Goal: Check status: Check status

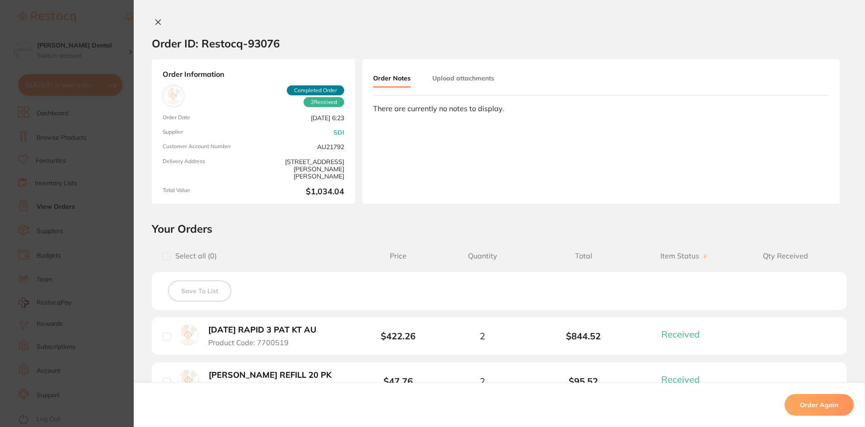
click at [162, 24] on button at bounding box center [158, 22] width 13 height 9
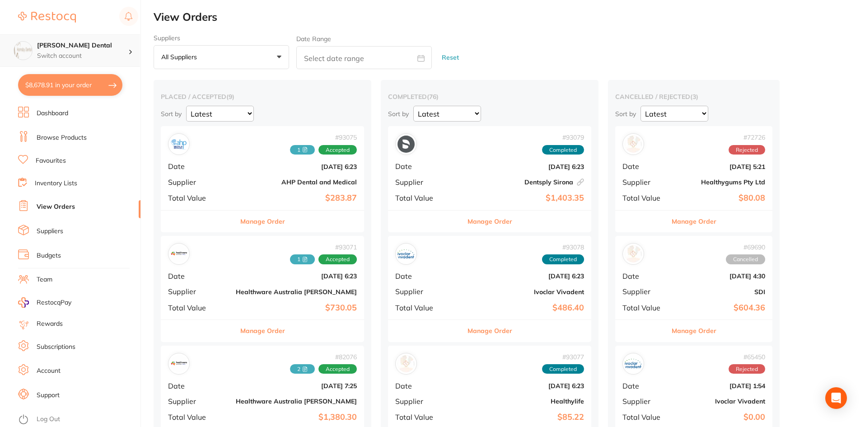
click at [103, 49] on h4 "[PERSON_NAME] Dental" at bounding box center [82, 45] width 91 height 9
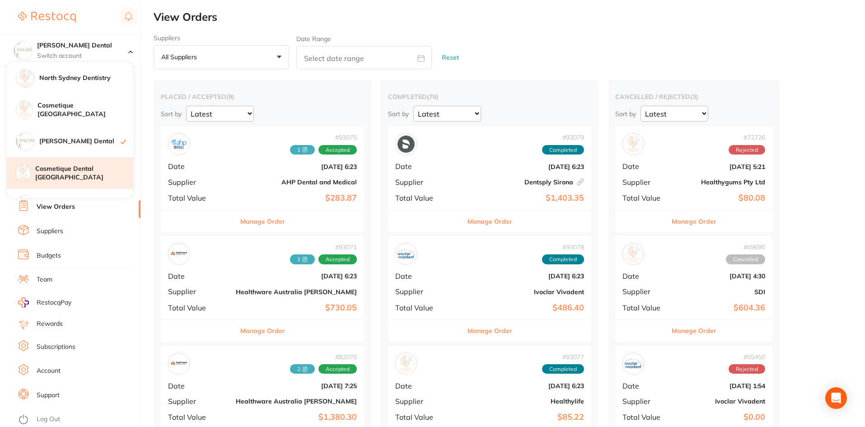
click at [84, 173] on h4 "Cosmetique Dental [GEOGRAPHIC_DATA]" at bounding box center [84, 173] width 98 height 18
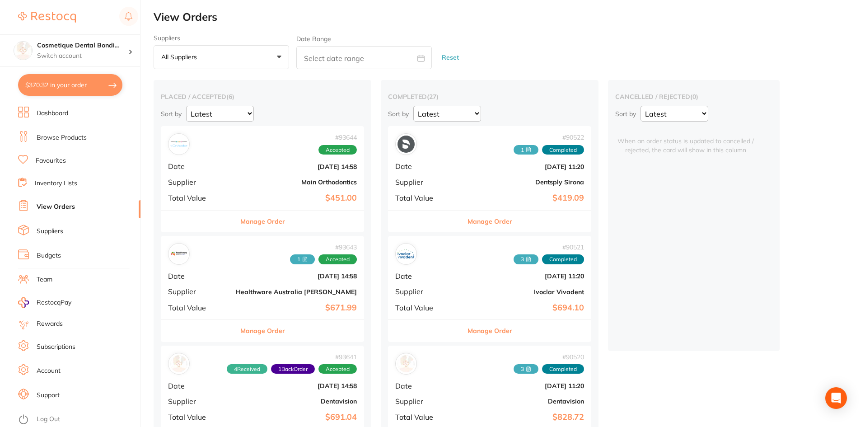
click at [369, 50] on input "text" at bounding box center [364, 57] width 136 height 23
select select "9"
select select "2025"
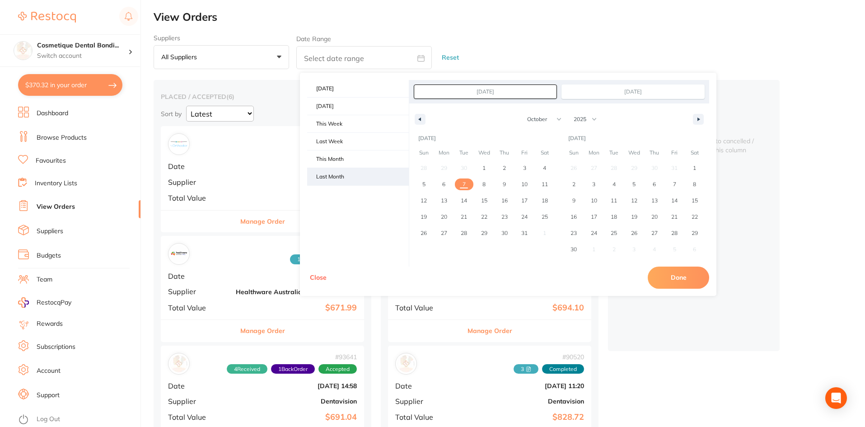
drag, startPoint x: 342, startPoint y: 171, endPoint x: 481, endPoint y: 173, distance: 138.7
click at [342, 171] on span "Last Month" at bounding box center [358, 176] width 102 height 17
type input "Sep 1, 2025"
type input "Sep 30, 2025"
select select "8"
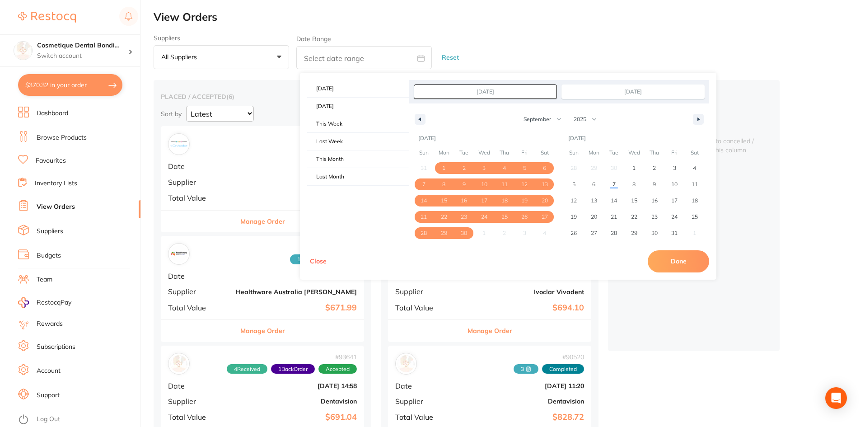
click at [661, 255] on button "Done" at bounding box center [678, 261] width 61 height 22
type input "Sept 1 2025 to Sept 30 2025"
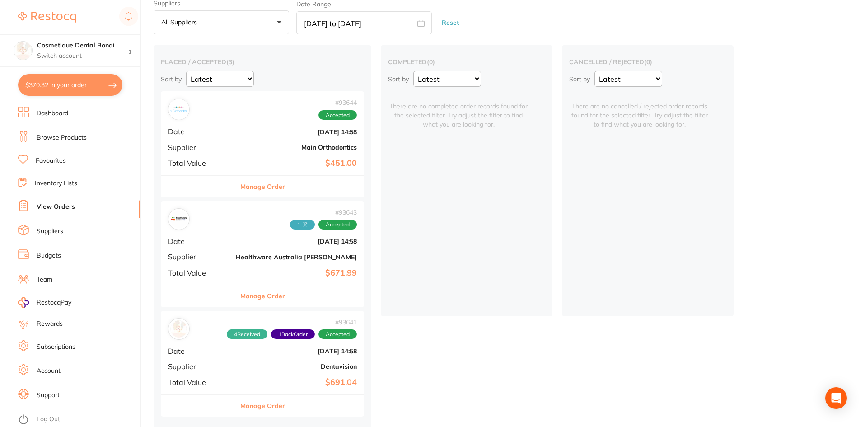
scroll to position [37, 0]
